Goal: Information Seeking & Learning: Learn about a topic

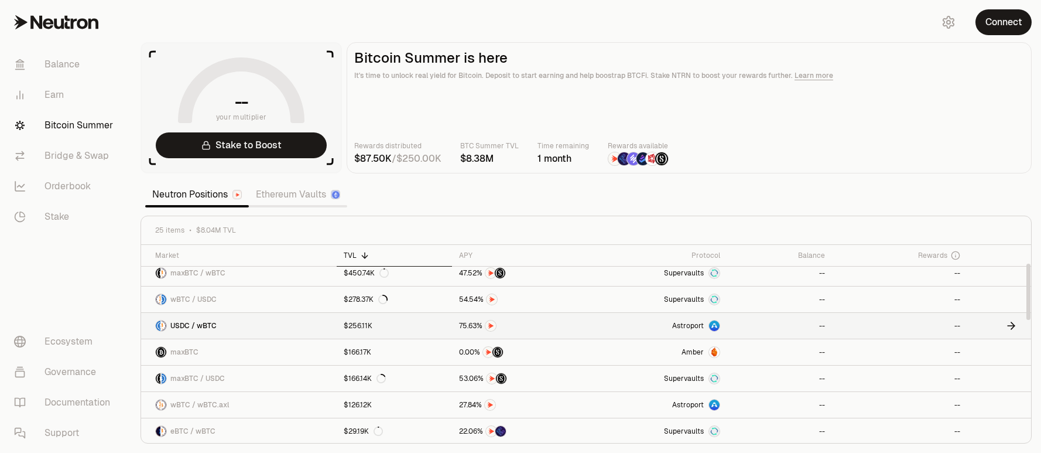
scroll to position [67, 0]
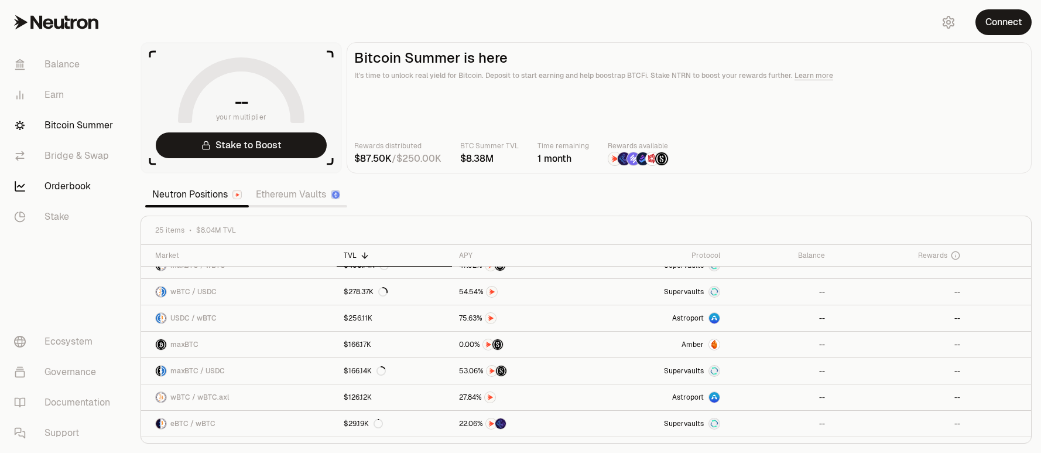
click at [77, 191] on link "Orderbook" at bounding box center [66, 186] width 122 height 30
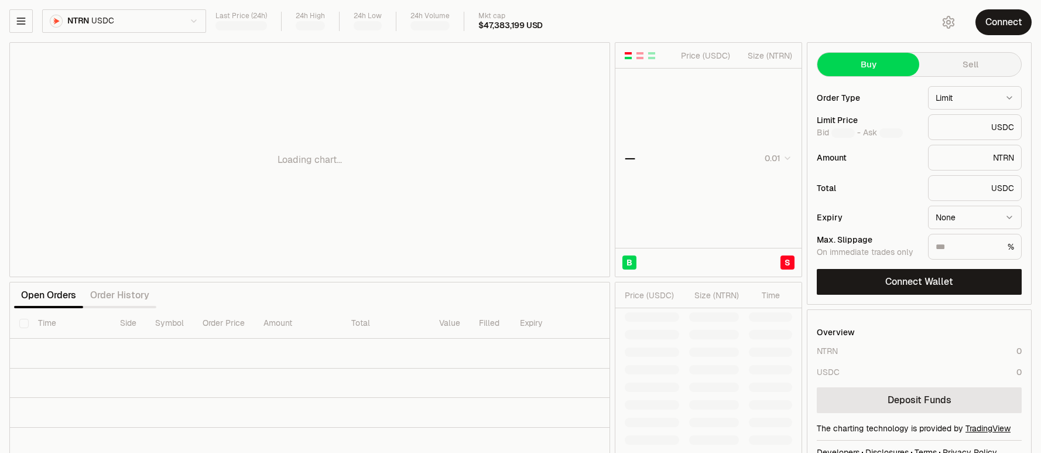
type input "********"
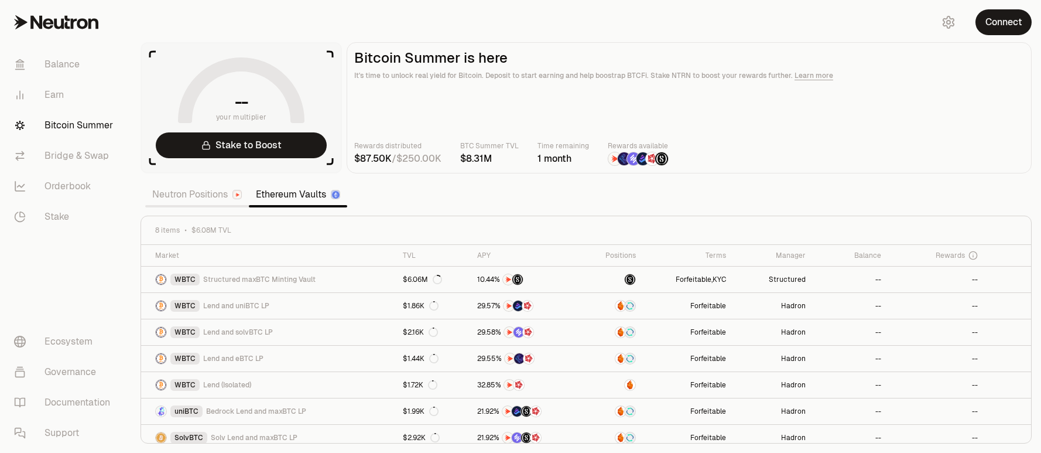
click at [182, 198] on link "Neutron Positions" at bounding box center [197, 194] width 104 height 23
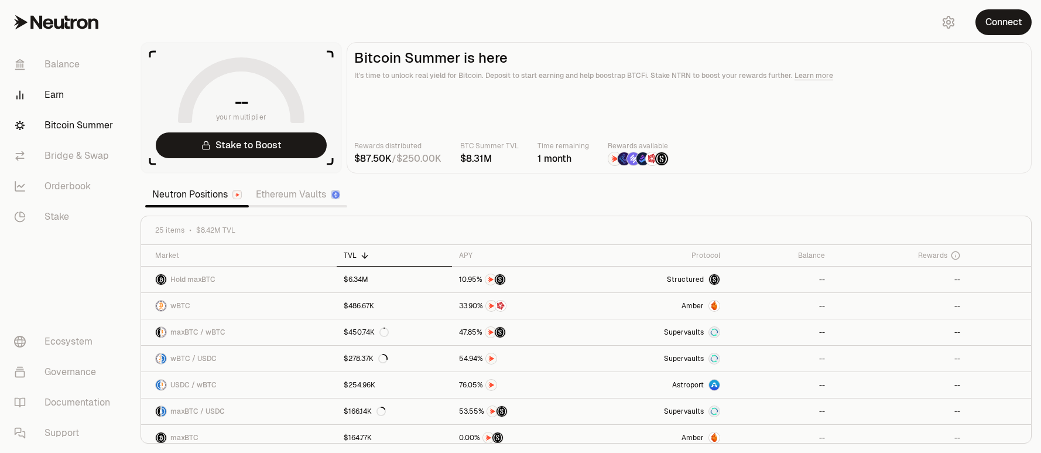
click at [49, 99] on link "Earn" at bounding box center [66, 95] width 122 height 30
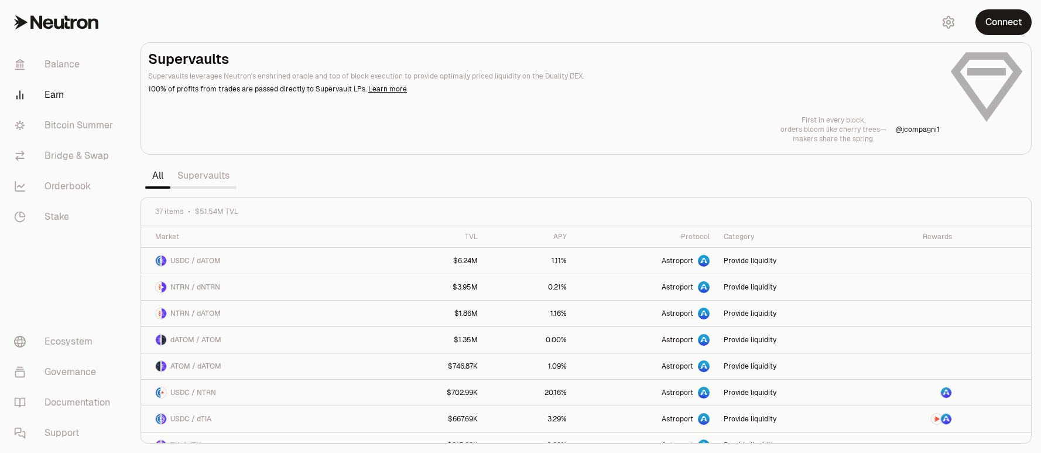
click at [202, 180] on link "Supervaults" at bounding box center [203, 175] width 66 height 23
